Goal: Check status: Check status

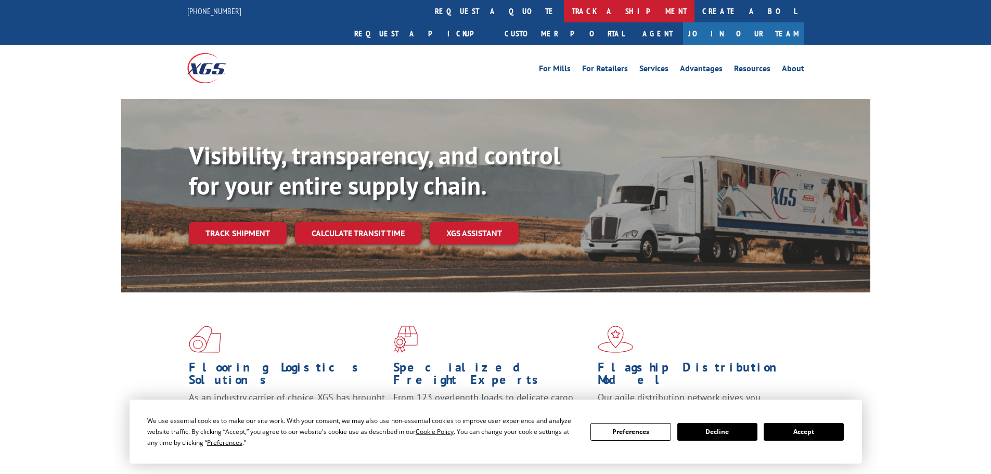
click at [564, 15] on link "track a shipment" at bounding box center [629, 11] width 131 height 22
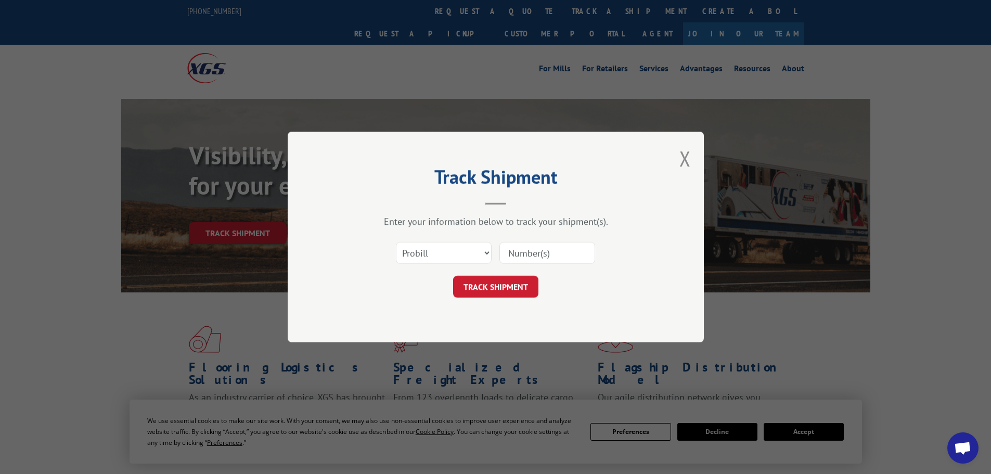
click at [541, 254] on input at bounding box center [547, 253] width 96 height 22
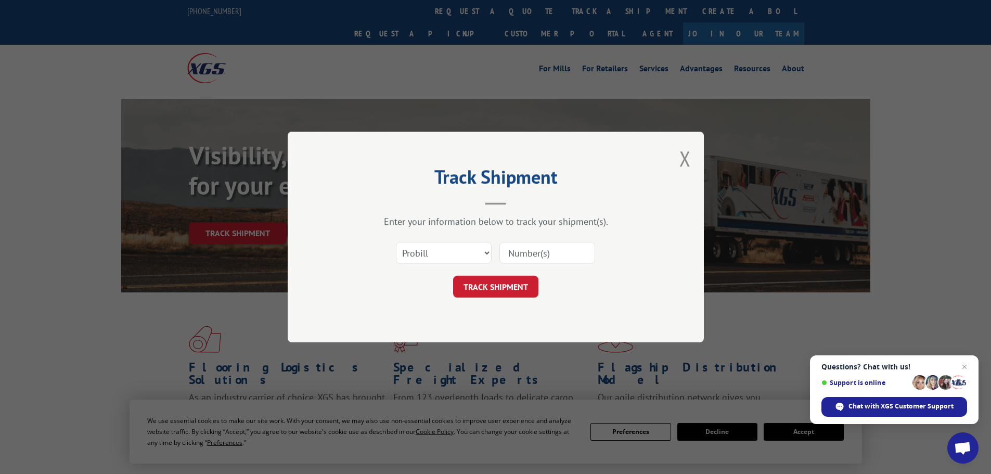
paste input "317270"
type input "317270"
click at [509, 294] on button "TRACK SHIPMENT" at bounding box center [495, 287] width 85 height 22
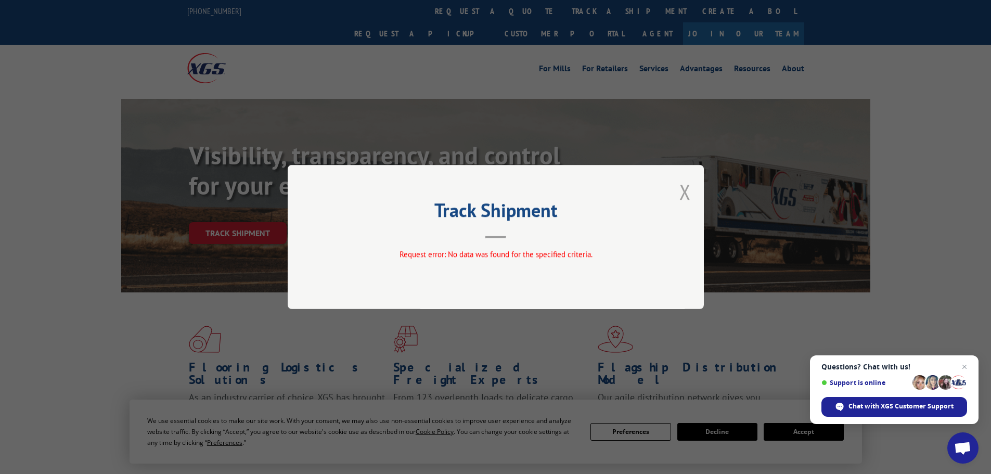
click at [682, 196] on button "Close modal" at bounding box center [684, 192] width 11 height 28
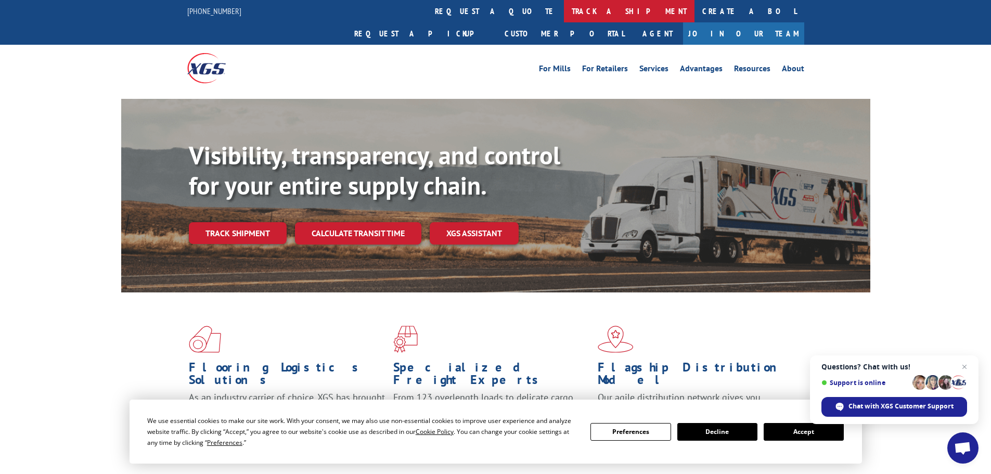
click at [564, 19] on link "track a shipment" at bounding box center [629, 11] width 131 height 22
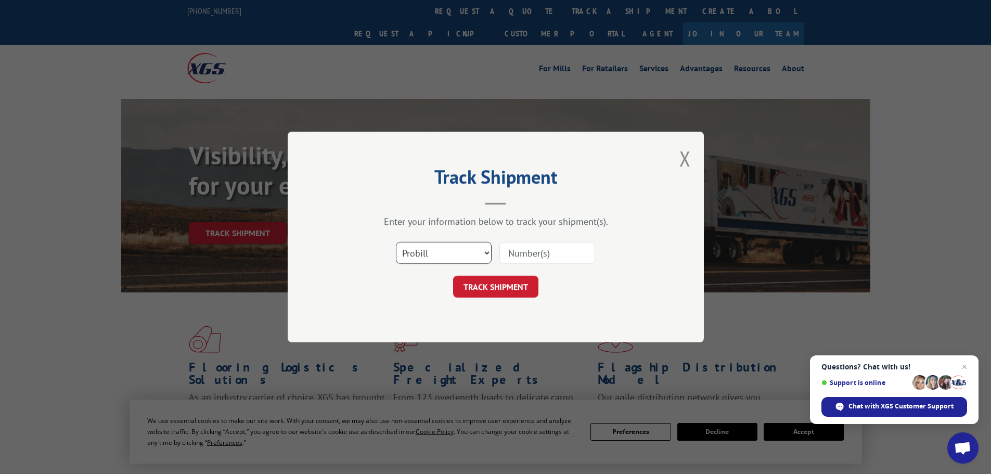
click at [462, 260] on select "Select category... Probill BOL PO" at bounding box center [444, 253] width 96 height 22
select select "bol"
click at [396, 242] on select "Select category... Probill BOL PO" at bounding box center [444, 253] width 96 height 22
click at [535, 256] on input at bounding box center [547, 253] width 96 height 22
paste input "317270"
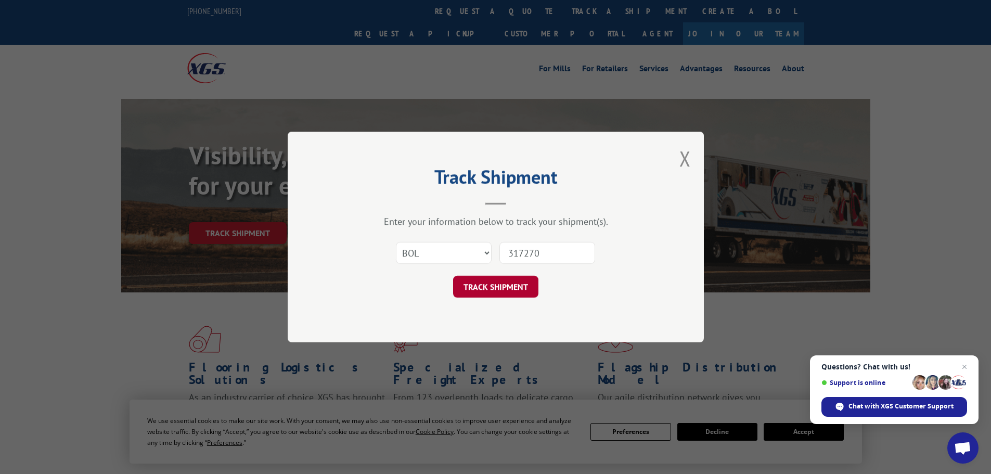
type input "317270"
click at [511, 287] on button "TRACK SHIPMENT" at bounding box center [495, 287] width 85 height 22
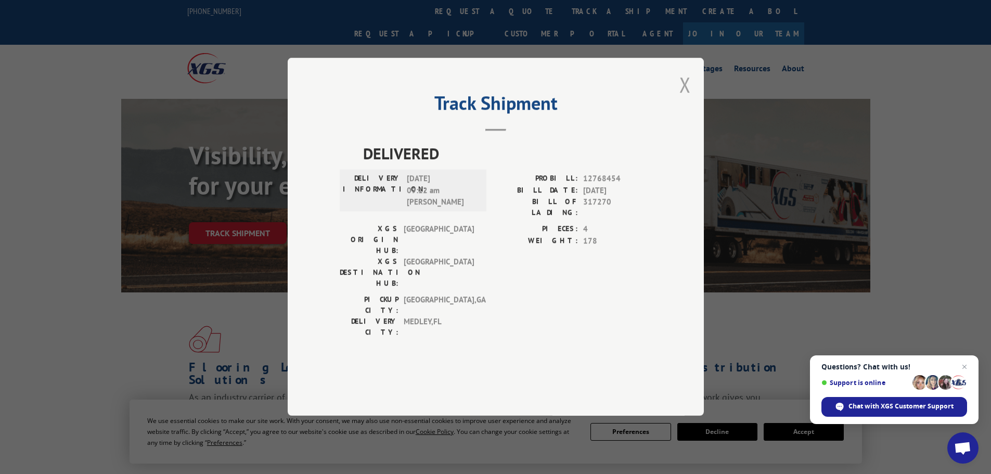
click at [687, 98] on button "Close modal" at bounding box center [684, 85] width 11 height 28
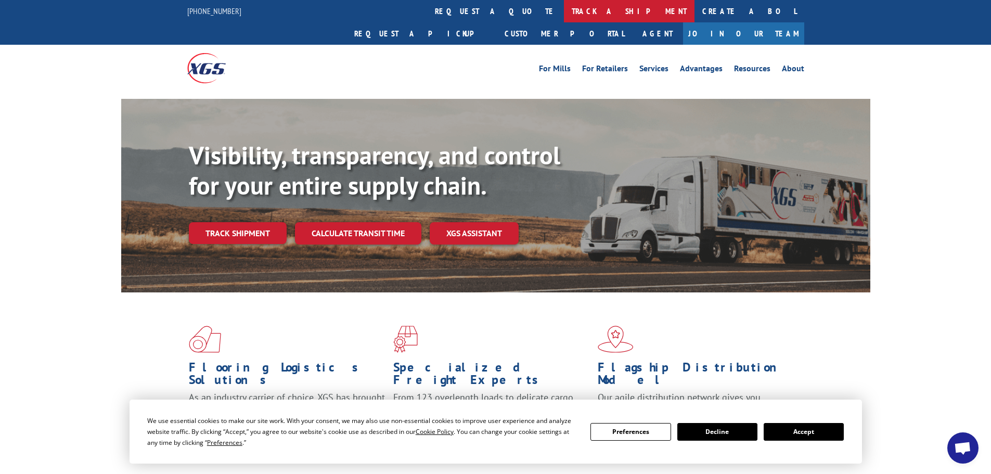
click at [564, 21] on link "track a shipment" at bounding box center [629, 11] width 131 height 22
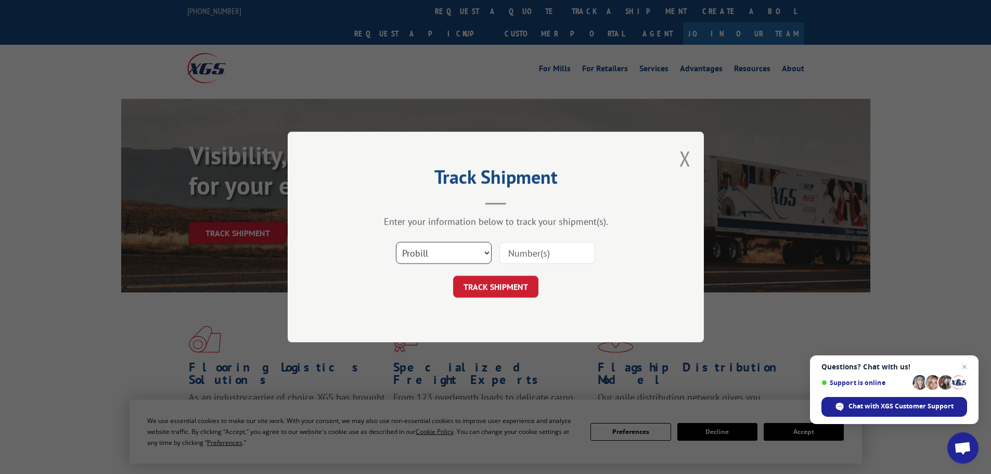
click at [439, 250] on select "Select category... Probill BOL PO" at bounding box center [444, 253] width 96 height 22
select select "po"
click at [396, 242] on select "Select category... Probill BOL PO" at bounding box center [444, 253] width 96 height 22
click at [529, 263] on input at bounding box center [547, 253] width 96 height 22
paste input "70541384"
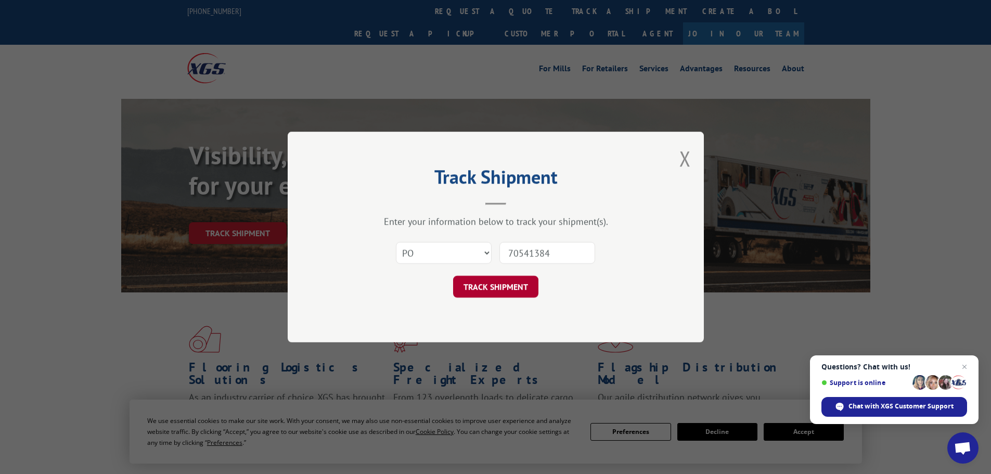
type input "70541384"
click at [516, 288] on button "TRACK SHIPMENT" at bounding box center [495, 287] width 85 height 22
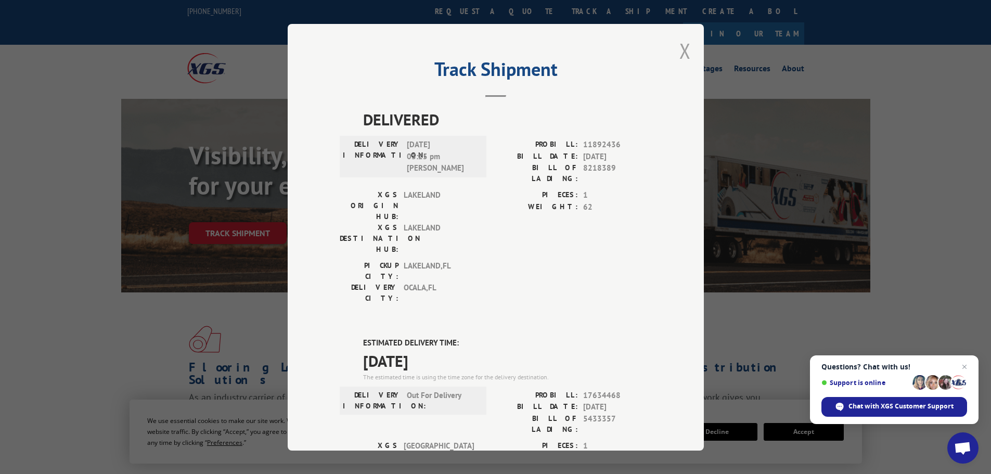
click at [684, 51] on button "Close modal" at bounding box center [684, 51] width 11 height 28
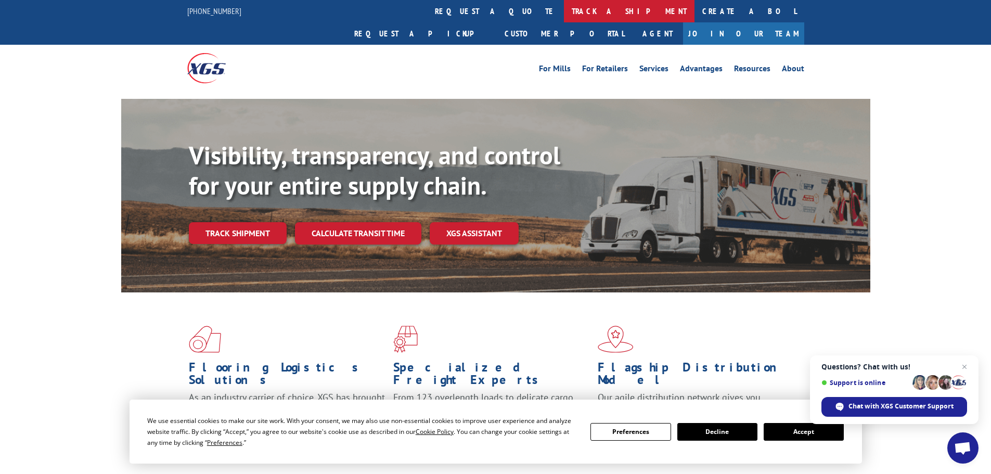
click at [564, 11] on link "track a shipment" at bounding box center [629, 11] width 131 height 22
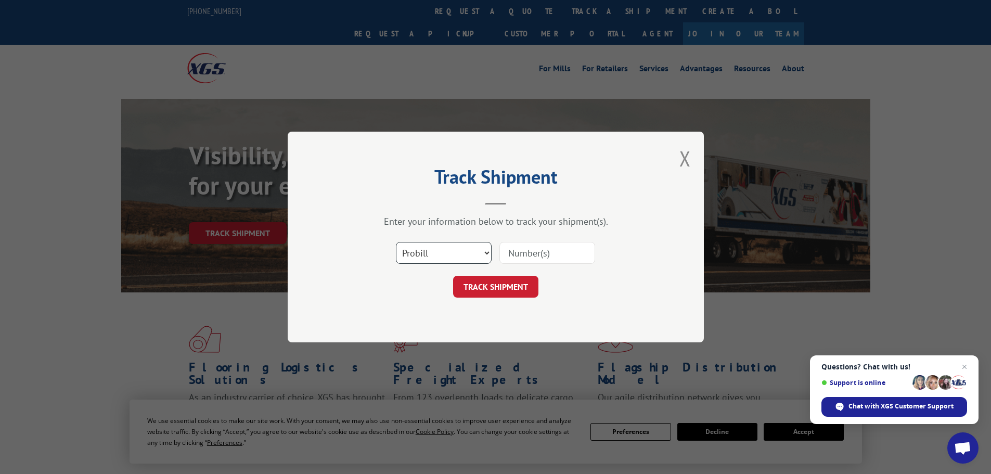
drag, startPoint x: 469, startPoint y: 248, endPoint x: 471, endPoint y: 262, distance: 13.7
click at [469, 248] on select "Select category... Probill BOL PO" at bounding box center [444, 253] width 96 height 22
select select "po"
click at [396, 242] on select "Select category... Probill BOL PO" at bounding box center [444, 253] width 96 height 22
click at [535, 250] on input at bounding box center [547, 253] width 96 height 22
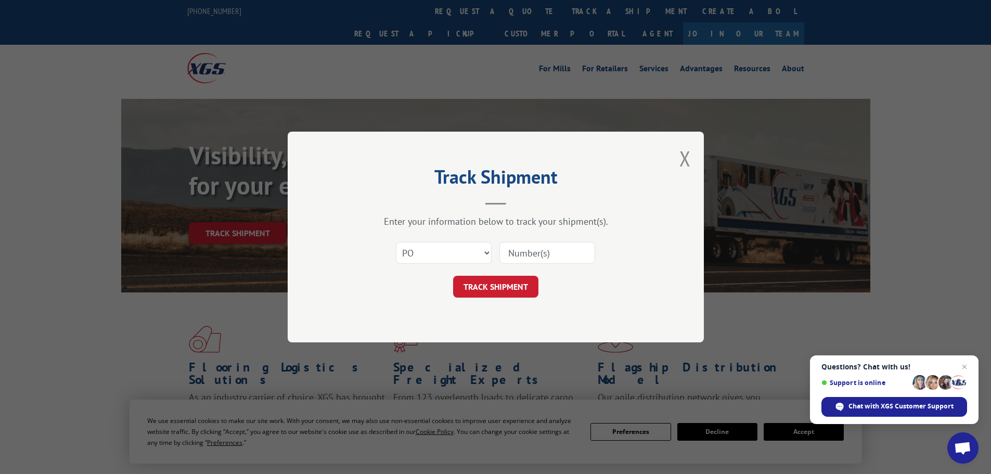
paste input "70541373"
type input "70541373"
click at [521, 290] on button "TRACK SHIPMENT" at bounding box center [495, 287] width 85 height 22
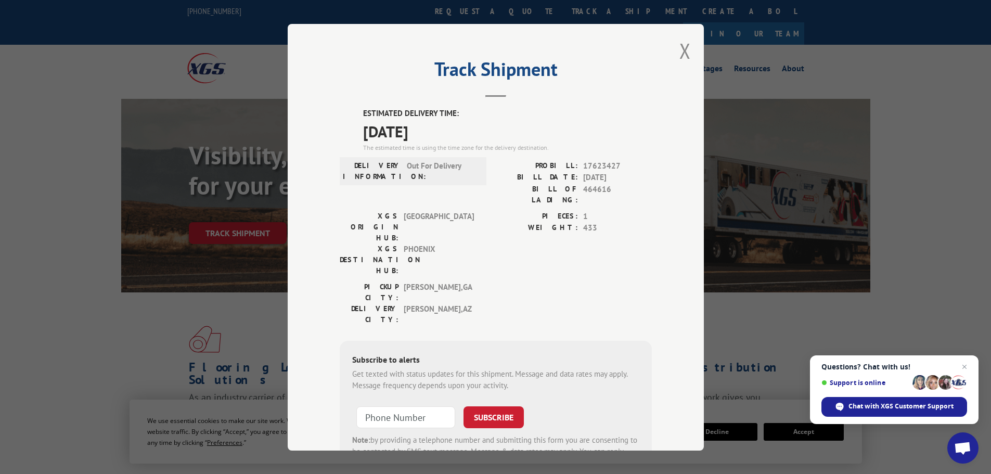
click at [691, 49] on div "Track Shipment ESTIMATED DELIVERY TIME: [DATE] The estimated time is using the …" at bounding box center [496, 237] width 416 height 426
click at [685, 52] on button "Close modal" at bounding box center [684, 51] width 11 height 28
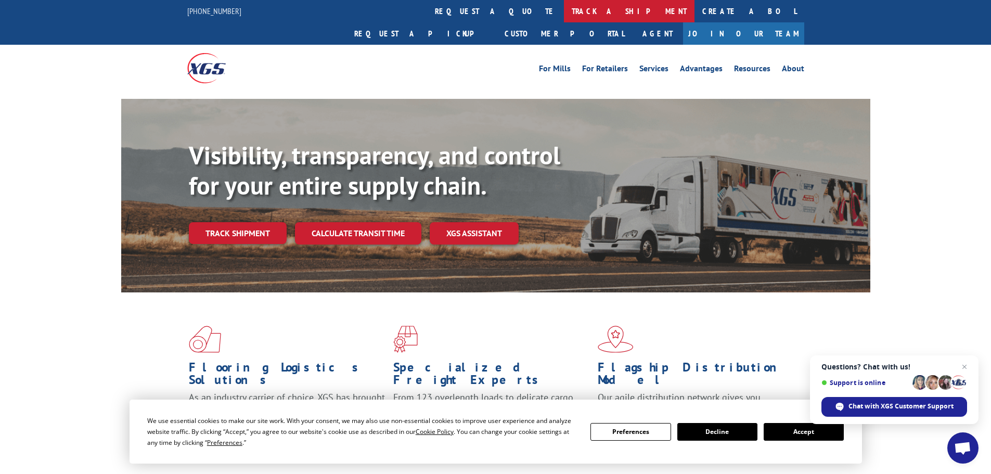
click at [564, 15] on link "track a shipment" at bounding box center [629, 11] width 131 height 22
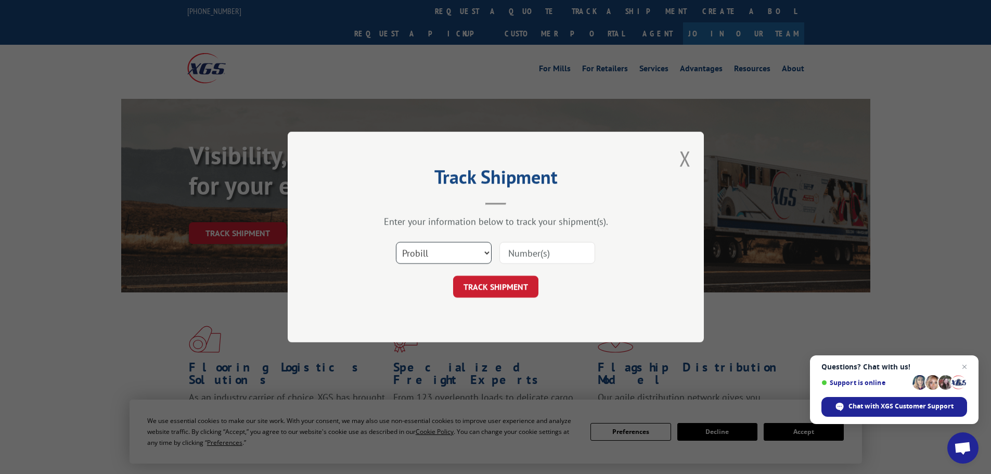
click at [457, 259] on select "Select category... Probill BOL PO" at bounding box center [444, 253] width 96 height 22
select select "po"
click at [396, 242] on select "Select category... Probill BOL PO" at bounding box center [444, 253] width 96 height 22
click at [534, 252] on input at bounding box center [547, 253] width 96 height 22
paste input "70541436"
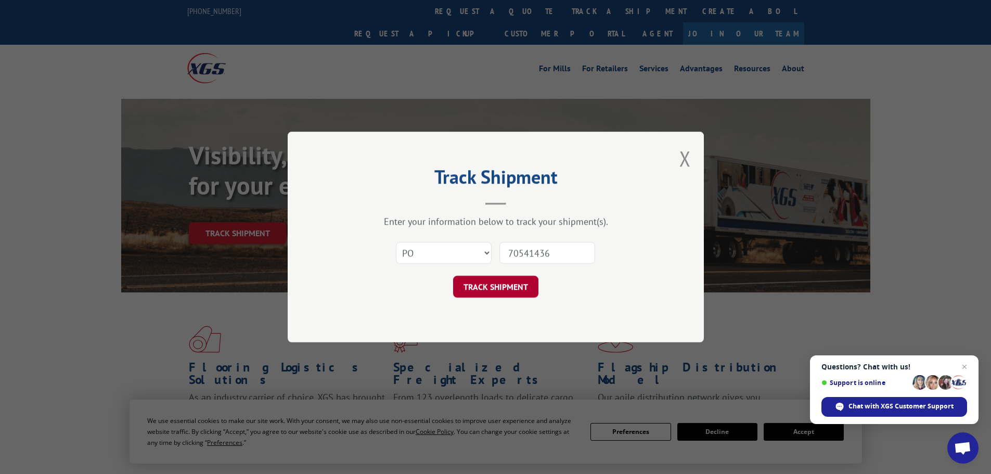
type input "70541436"
click at [521, 285] on button "TRACK SHIPMENT" at bounding box center [495, 287] width 85 height 22
